Goal: Information Seeking & Learning: Learn about a topic

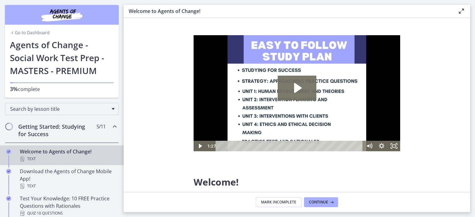
drag, startPoint x: 472, startPoint y: 34, endPoint x: 473, endPoint y: 55, distance: 21.0
click at [473, 55] on main "Welcome to Agents of Change! Enable fullscreen Welcome! We are grateful that yo…" at bounding box center [299, 108] width 351 height 217
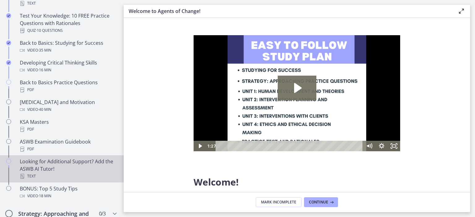
scroll to position [230, 0]
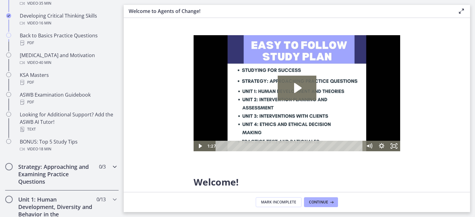
click at [55, 173] on h2 "Strategy: Approaching and Examining Practice Questions" at bounding box center [55, 174] width 75 height 22
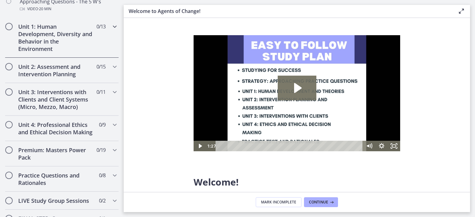
click at [58, 36] on h2 "Unit 1: Human Development, Diversity and Behavior in the Environment" at bounding box center [55, 38] width 75 height 30
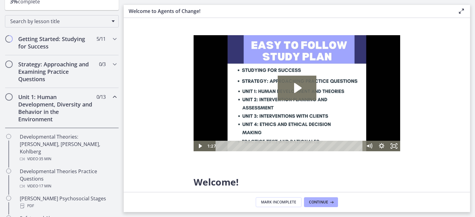
scroll to position [0, 0]
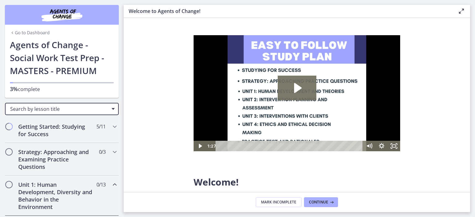
click at [66, 111] on span "Search by lesson title" at bounding box center [59, 109] width 98 height 7
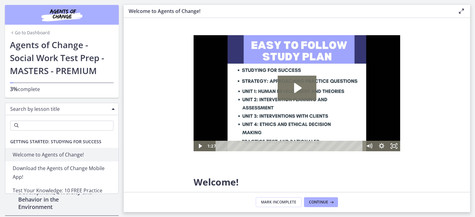
click at [125, 104] on section "Welcome! We are grateful that you have placed your trust in Agents of Change to…" at bounding box center [297, 105] width 346 height 174
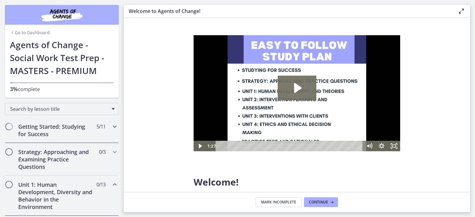
click at [9, 123] on span "Chapters" at bounding box center [8, 126] width 9 height 9
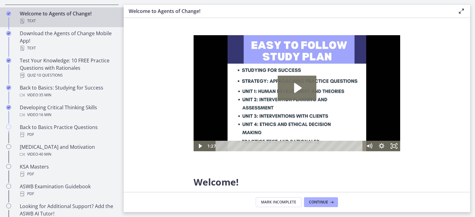
scroll to position [145, 0]
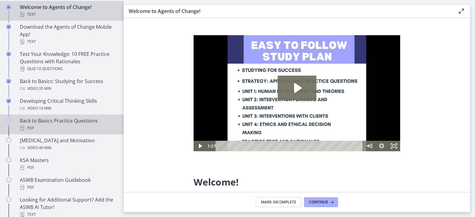
click at [78, 125] on div "PDF" at bounding box center [68, 128] width 96 height 7
